Goal: Check status: Check status

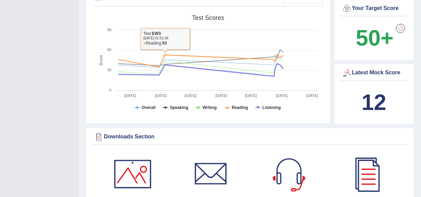
scroll to position [218, 0]
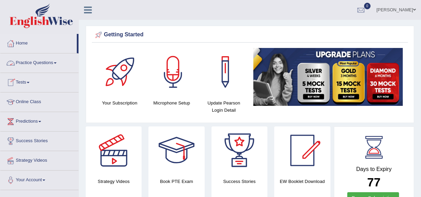
click at [26, 83] on link "Tests" at bounding box center [39, 81] width 78 height 17
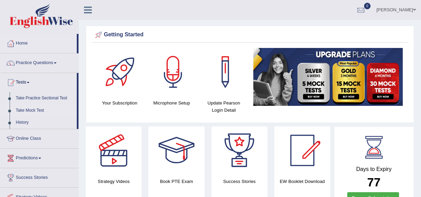
click at [36, 109] on link "Take Mock Test" at bounding box center [45, 111] width 64 height 12
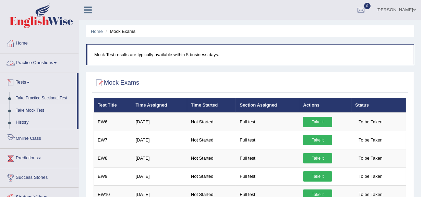
click at [26, 117] on link "History" at bounding box center [45, 123] width 64 height 12
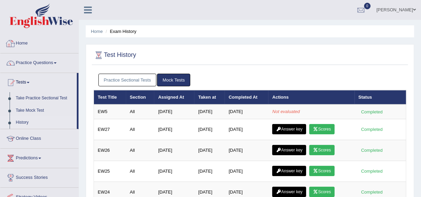
click at [127, 77] on link "Practice Sectional Tests" at bounding box center [127, 80] width 58 height 13
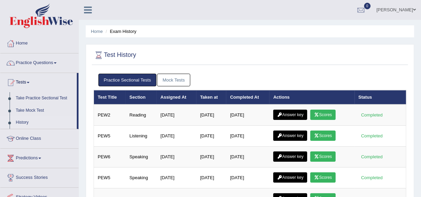
click at [171, 81] on link "Mock Tests" at bounding box center [173, 80] width 33 height 13
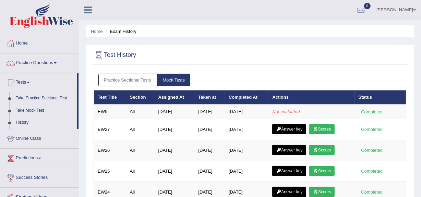
click at [142, 84] on link "Practice Sectional Tests" at bounding box center [127, 80] width 58 height 13
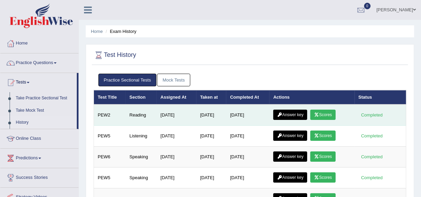
click at [327, 116] on link "Scores" at bounding box center [322, 115] width 25 height 10
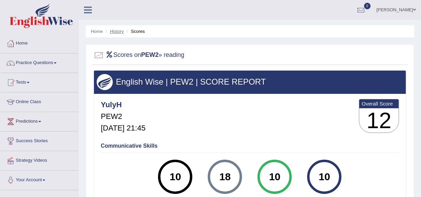
click at [113, 30] on link "History" at bounding box center [117, 31] width 14 height 5
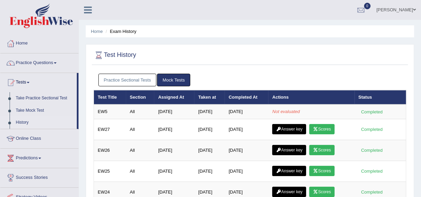
click at [129, 81] on link "Practice Sectional Tests" at bounding box center [127, 80] width 58 height 13
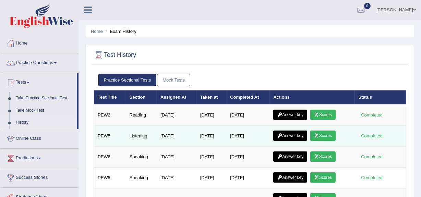
click at [324, 135] on link "Scores" at bounding box center [322, 136] width 25 height 10
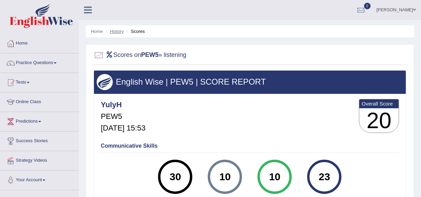
click at [118, 31] on link "History" at bounding box center [117, 31] width 14 height 5
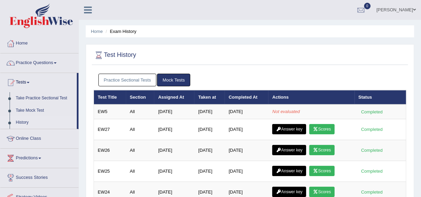
click at [134, 82] on link "Practice Sectional Tests" at bounding box center [127, 80] width 58 height 13
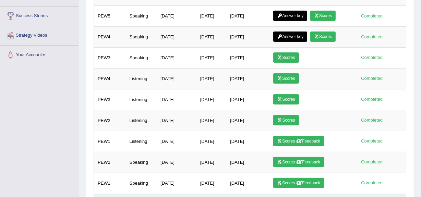
scroll to position [211, 0]
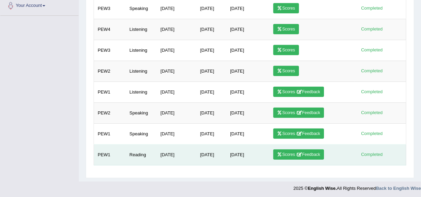
click at [289, 152] on link "Scores / Feedback" at bounding box center [298, 154] width 51 height 10
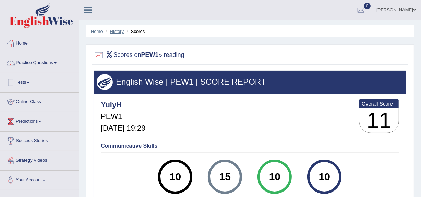
click at [120, 31] on link "History" at bounding box center [117, 31] width 14 height 5
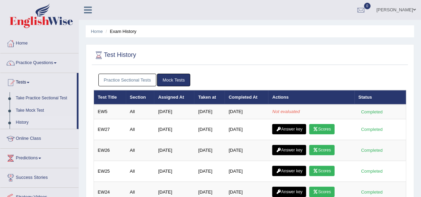
click at [140, 80] on link "Practice Sectional Tests" at bounding box center [127, 80] width 58 height 13
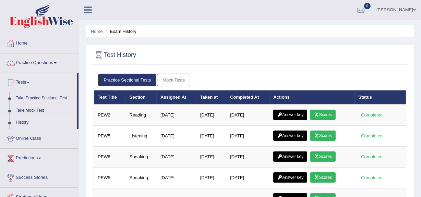
click at [180, 80] on link "Mock Tests" at bounding box center [173, 80] width 33 height 13
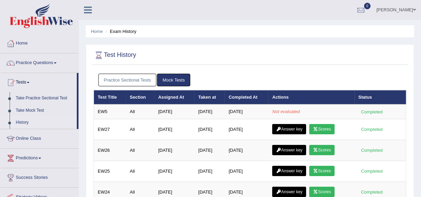
click at [129, 78] on link "Practice Sectional Tests" at bounding box center [127, 80] width 58 height 13
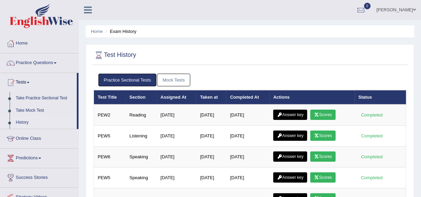
click at [173, 79] on link "Mock Tests" at bounding box center [173, 80] width 33 height 13
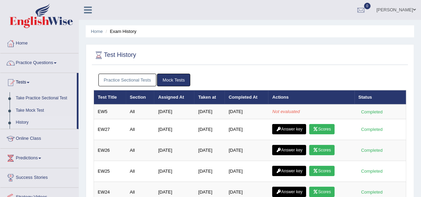
click at [137, 77] on link "Practice Sectional Tests" at bounding box center [127, 80] width 58 height 13
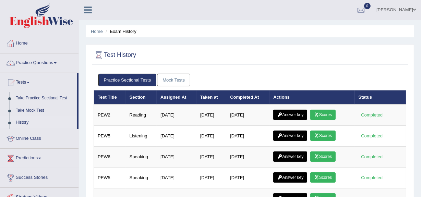
click at [174, 81] on link "Mock Tests" at bounding box center [173, 80] width 33 height 13
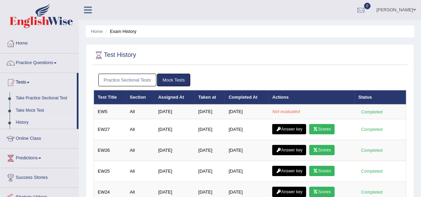
click at [28, 0] on div at bounding box center [39, 17] width 79 height 34
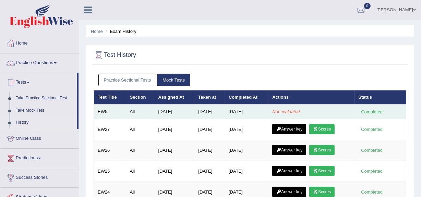
click at [310, 112] on td "Not evaluated" at bounding box center [311, 112] width 86 height 14
click at [310, 110] on td "Not evaluated" at bounding box center [311, 112] width 86 height 14
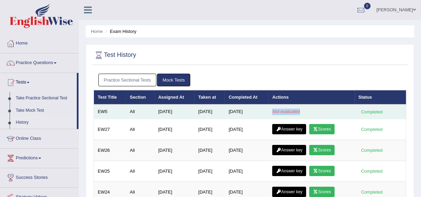
click at [310, 110] on td "Not evaluated" at bounding box center [311, 112] width 86 height 14
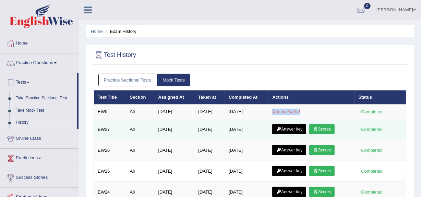
click at [318, 128] on icon at bounding box center [315, 129] width 5 height 4
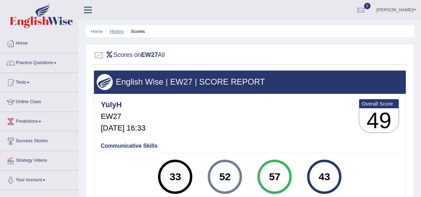
click at [122, 33] on link "History" at bounding box center [117, 31] width 14 height 5
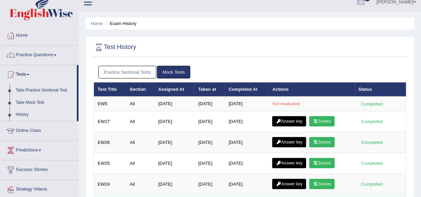
scroll to position [7, 0]
